Goal: Find specific page/section: Find specific page/section

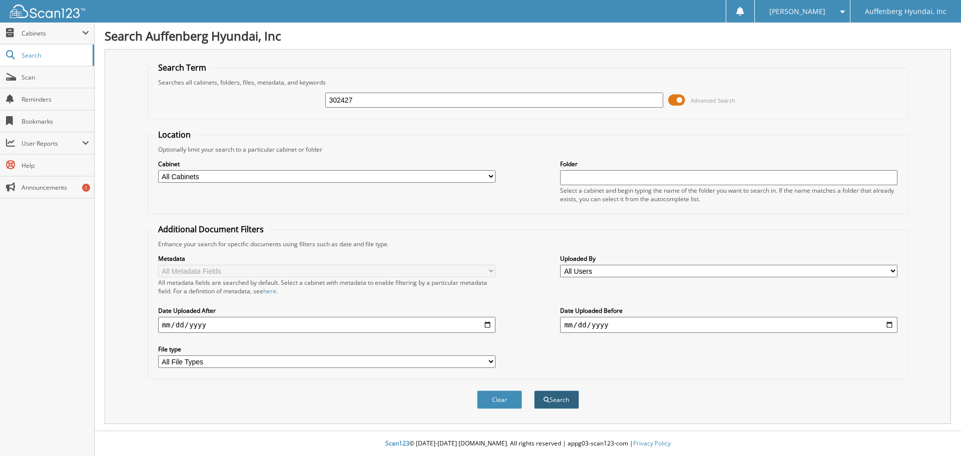
type input "302427"
click at [564, 400] on button "Search" at bounding box center [556, 399] width 45 height 19
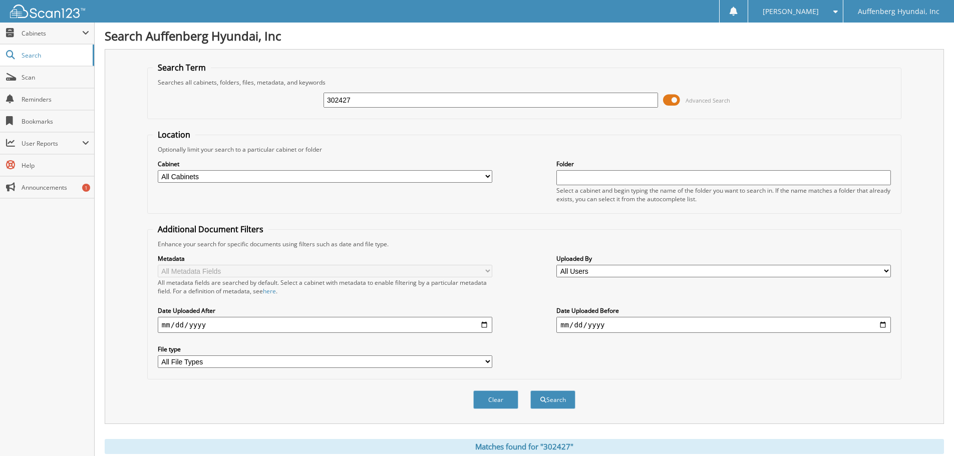
click at [673, 100] on span at bounding box center [671, 100] width 17 height 15
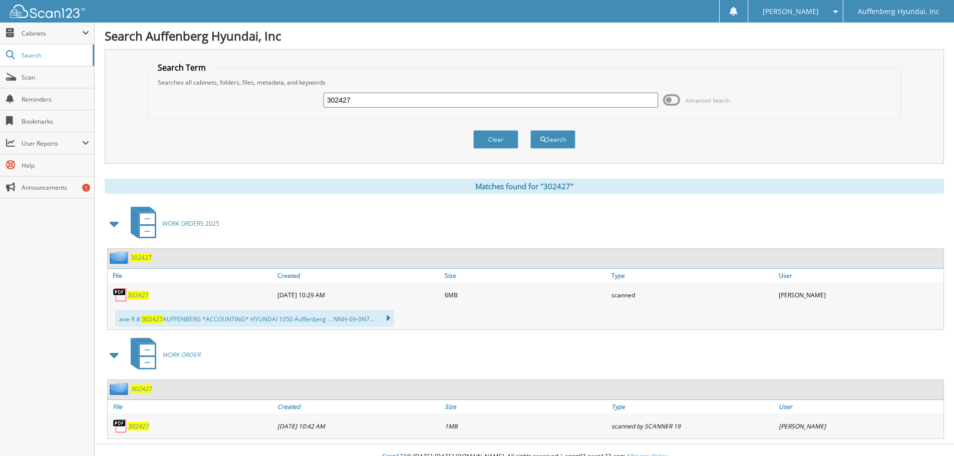
click at [144, 294] on span "302427" at bounding box center [138, 295] width 21 height 9
